Goal: Complete application form: Complete application form

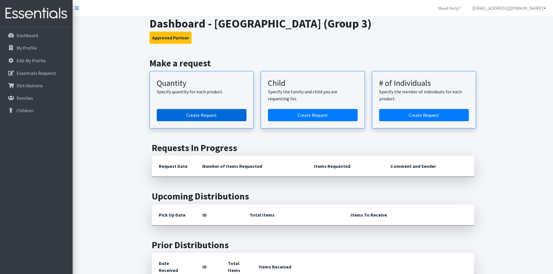
click at [220, 118] on link "Create Request" at bounding box center [202, 115] width 90 height 12
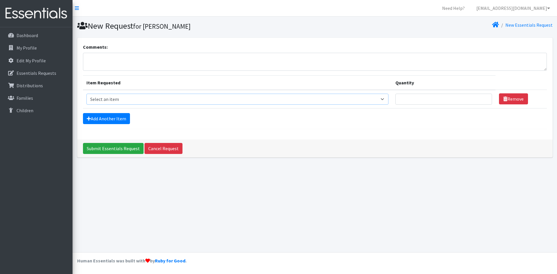
click at [220, 102] on select "Select an item Period Supplies: Mixed Kits (order by bag) Applicator-free tampo…" at bounding box center [237, 99] width 302 height 11
select select "8796"
click at [86, 94] on select "Select an item Period Supplies: Mixed Kits (order by bag) Applicator-free tampo…" at bounding box center [237, 99] width 302 height 11
type input "1"
click at [485, 98] on input "1" at bounding box center [443, 99] width 97 height 11
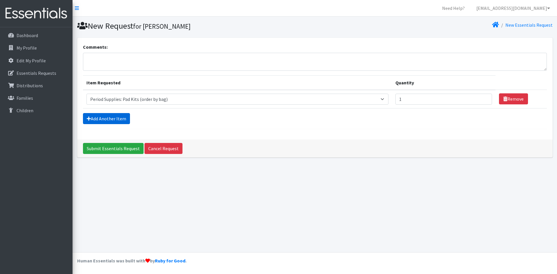
click at [120, 119] on link "Add Another Item" at bounding box center [106, 118] width 47 height 11
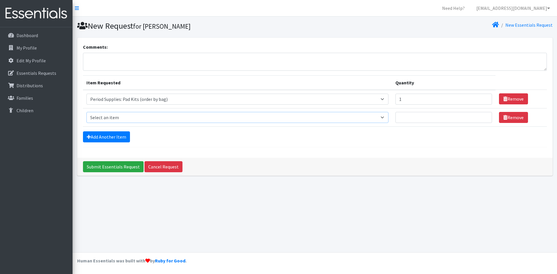
click at [222, 116] on select "Select an item Period Supplies: Mixed Kits (order by bag) Applicator-free tampo…" at bounding box center [237, 117] width 302 height 11
select select "8798"
click at [86, 112] on select "Select an item Period Supplies: Mixed Kits (order by bag) Applicator-free tampo…" at bounding box center [237, 117] width 302 height 11
click at [409, 118] on input "Quantity" at bounding box center [443, 117] width 97 height 11
type input "1"
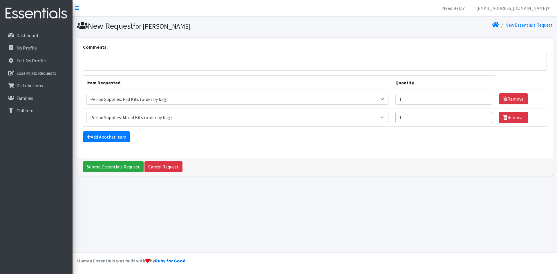
click at [484, 117] on input "1" at bounding box center [443, 117] width 97 height 11
click at [113, 138] on link "Add Another Item" at bounding box center [106, 136] width 47 height 11
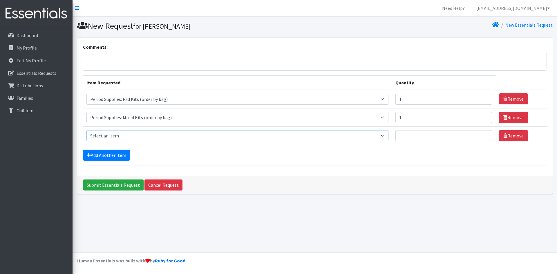
click at [120, 136] on select "Select an item Period Supplies: Mixed Kits (order by bag) Applicator-free tampo…" at bounding box center [237, 135] width 302 height 11
select select "8797"
click at [86, 130] on select "Select an item Period Supplies: Mixed Kits (order by bag) Applicator-free tampo…" at bounding box center [237, 135] width 302 height 11
type input "1"
click at [485, 135] on input "1" at bounding box center [443, 135] width 97 height 11
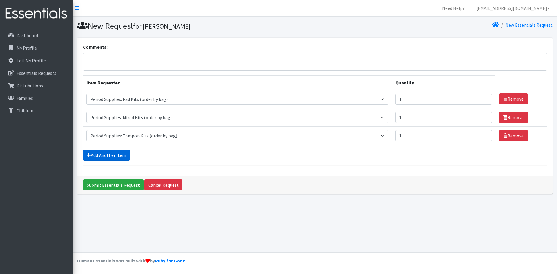
click at [102, 157] on link "Add Another Item" at bounding box center [106, 155] width 47 height 11
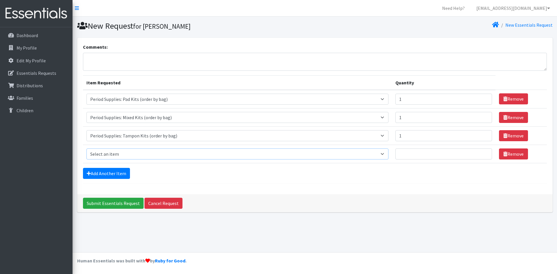
click at [135, 153] on select "Select an item Period Supplies: Mixed Kits (order by bag) Applicator-free tampo…" at bounding box center [237, 154] width 302 height 11
select select "6073"
click at [86, 149] on select "Select an item Period Supplies: Mixed Kits (order by bag) Applicator-free tampo…" at bounding box center [237, 154] width 302 height 11
click at [437, 155] on input "Quantity" at bounding box center [443, 154] width 97 height 11
click at [485, 153] on input "1" at bounding box center [443, 154] width 97 height 11
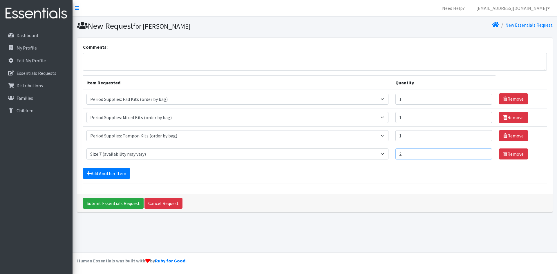
type input "2"
click at [485, 153] on input "2" at bounding box center [443, 154] width 97 height 11
click at [116, 173] on link "Add Another Item" at bounding box center [106, 173] width 47 height 11
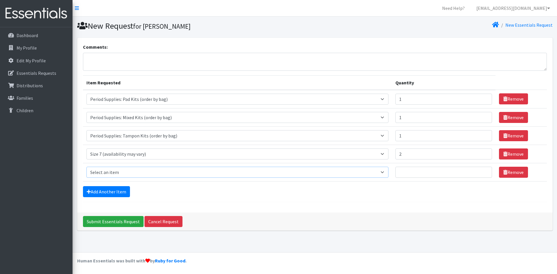
click at [116, 173] on select "Select an item Period Supplies: Mixed Kits (order by bag) Applicator-free tampo…" at bounding box center [237, 172] width 302 height 11
select select "1097"
click at [86, 167] on select "Select an item Period Supplies: Mixed Kits (order by bag) Applicator-free tampo…" at bounding box center [237, 172] width 302 height 11
click at [485, 171] on input "1" at bounding box center [443, 172] width 97 height 11
click at [485, 171] on input "2" at bounding box center [443, 172] width 97 height 11
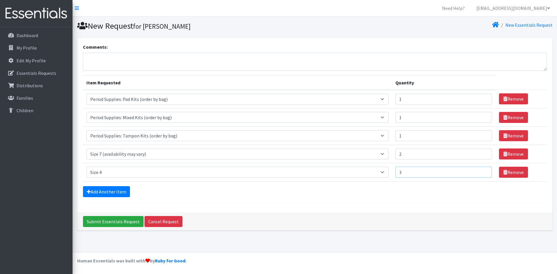
click at [485, 171] on input "3" at bounding box center [443, 172] width 97 height 11
click at [485, 171] on input "4" at bounding box center [443, 172] width 97 height 11
click at [485, 171] on input "5" at bounding box center [443, 172] width 97 height 11
click at [485, 171] on input "6" at bounding box center [443, 172] width 97 height 11
click at [485, 171] on input "7" at bounding box center [443, 172] width 97 height 11
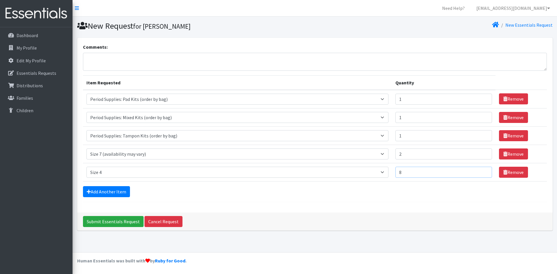
type input "8"
click at [485, 171] on input "8" at bounding box center [443, 172] width 97 height 11
click at [105, 194] on link "Add Another Item" at bounding box center [106, 191] width 47 height 11
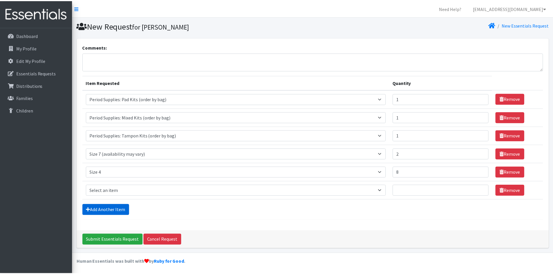
scroll to position [1, 0]
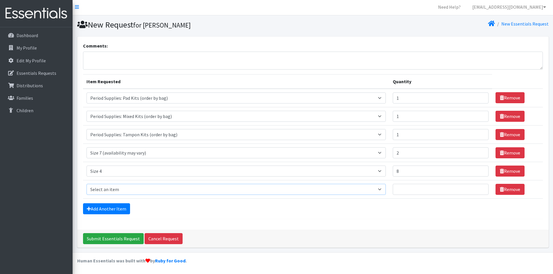
click at [105, 189] on select "Select an item Period Supplies: Mixed Kits (order by bag) Applicator-free tampo…" at bounding box center [235, 189] width 299 height 11
click at [414, 47] on div "Comments:" at bounding box center [313, 55] width 460 height 27
click at [149, 62] on textarea "Comments:" at bounding box center [313, 61] width 460 height 18
type textarea "needing: 5T and 3T Training Pants"
type input "2"
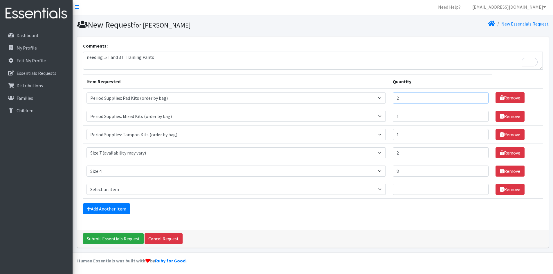
click at [481, 96] on input "2" at bounding box center [441, 98] width 96 height 11
click at [500, 187] on icon at bounding box center [502, 189] width 4 height 5
click at [514, 190] on link "Remove" at bounding box center [509, 189] width 29 height 11
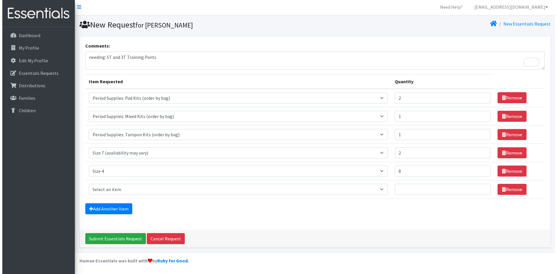
scroll to position [0, 0]
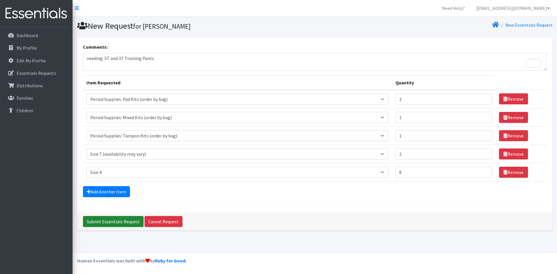
click at [112, 221] on input "Submit Essentials Request" at bounding box center [113, 221] width 61 height 11
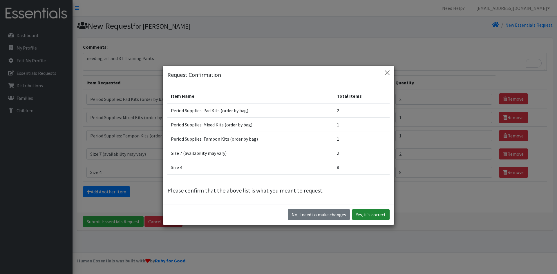
click at [369, 216] on button "Yes, it's correct" at bounding box center [370, 214] width 37 height 11
